Goal: Transaction & Acquisition: Purchase product/service

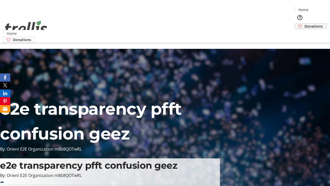
click at [304, 23] on span "Donations" at bounding box center [313, 25] width 18 height 5
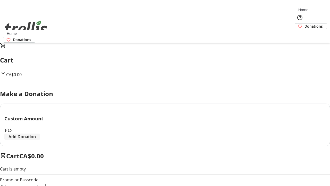
click at [36, 139] on span "Add Donation" at bounding box center [22, 136] width 27 height 6
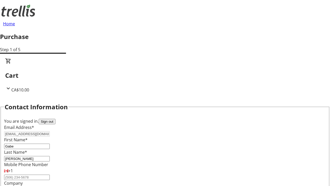
select select "CA"
type input "Kelowna"
select select "BC"
type input "Kelowna"
type input "V1Y 0C2"
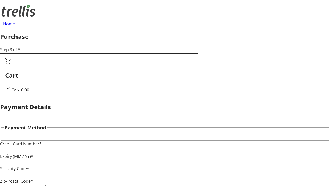
type input "V1Y 0C2"
